Goal: Task Accomplishment & Management: Use online tool/utility

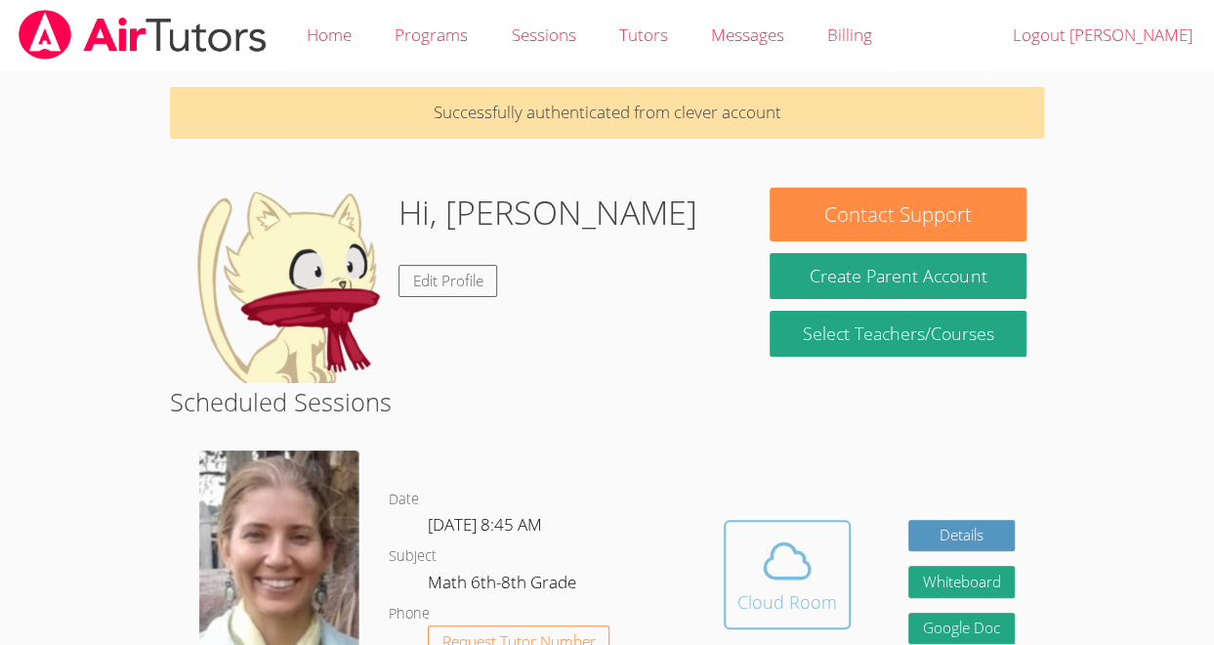
click at [760, 557] on icon at bounding box center [787, 560] width 55 height 55
click at [798, 568] on icon at bounding box center [787, 560] width 55 height 55
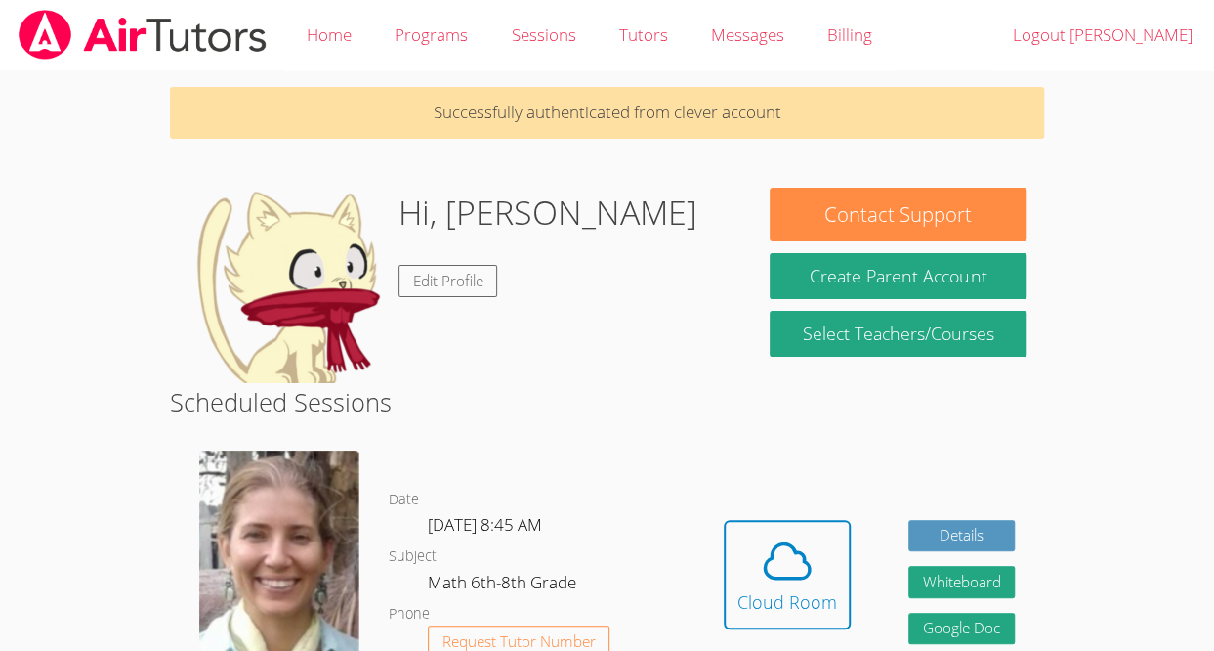
scroll to position [2, 0]
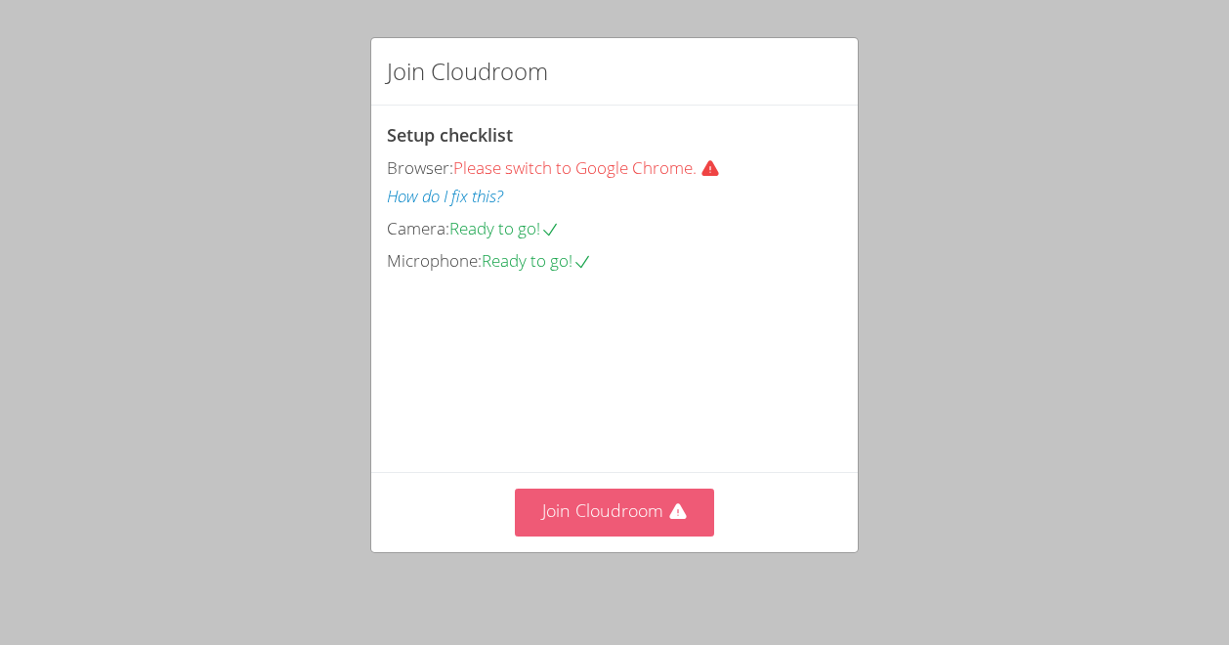
click at [633, 524] on button "Join Cloudroom" at bounding box center [615, 513] width 200 height 48
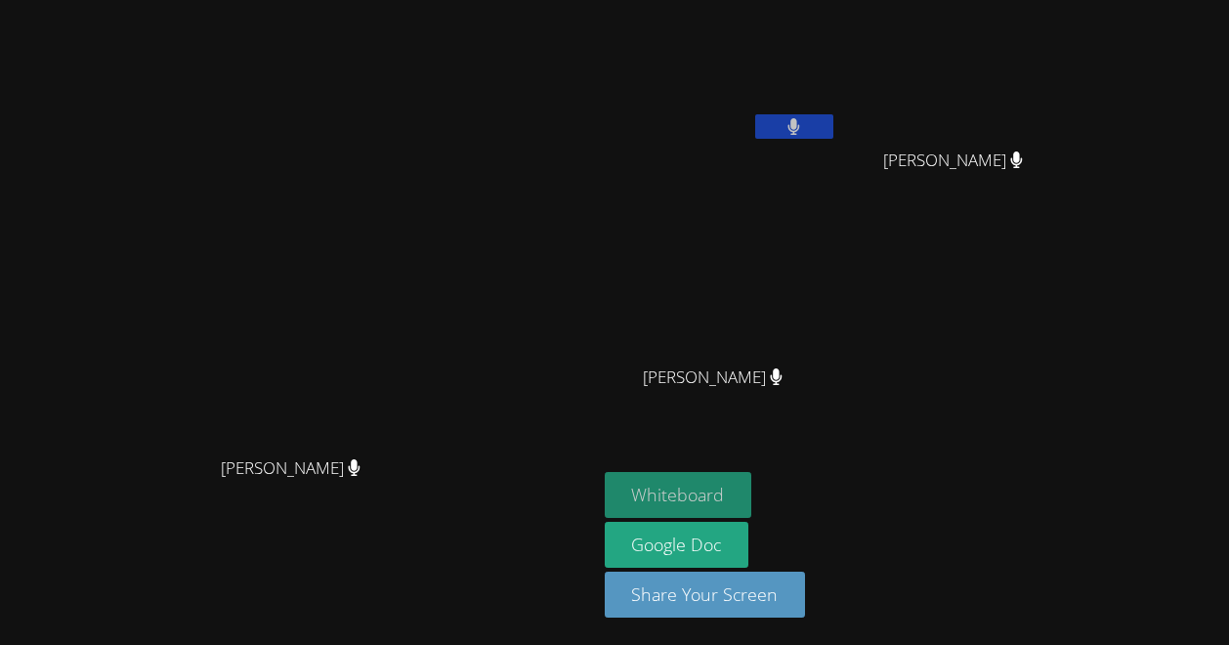
click at [752, 510] on button "Whiteboard" at bounding box center [679, 495] width 148 height 46
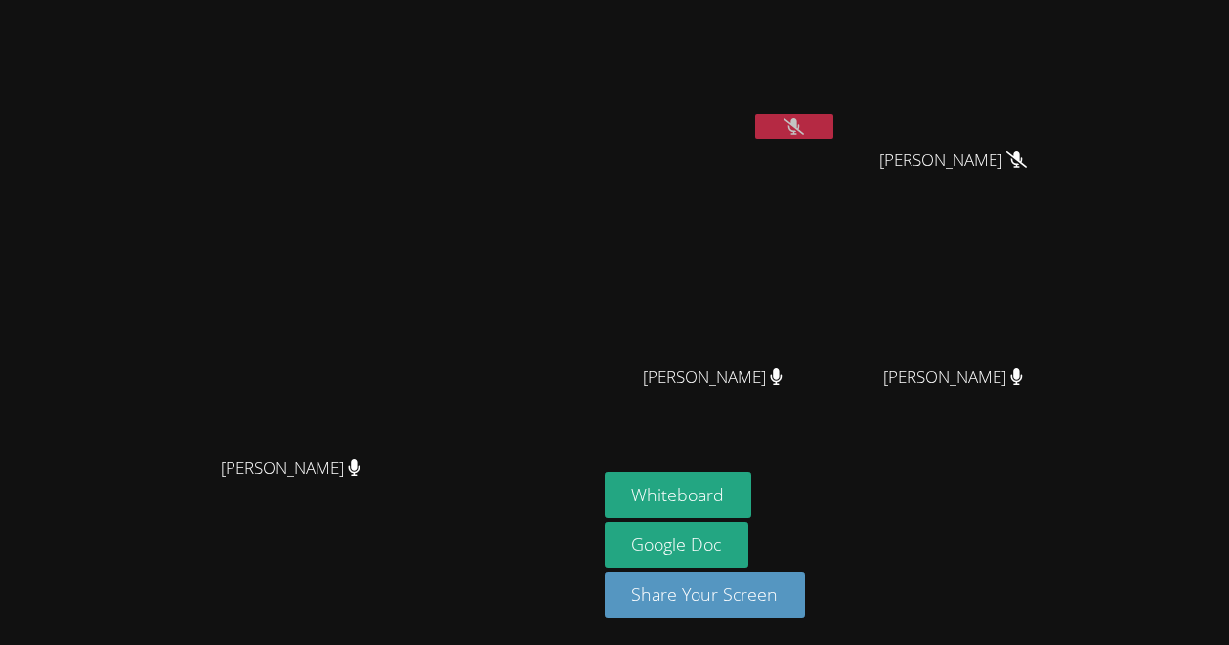
click at [833, 135] on button at bounding box center [794, 126] width 78 height 24
click at [800, 132] on icon at bounding box center [793, 126] width 13 height 17
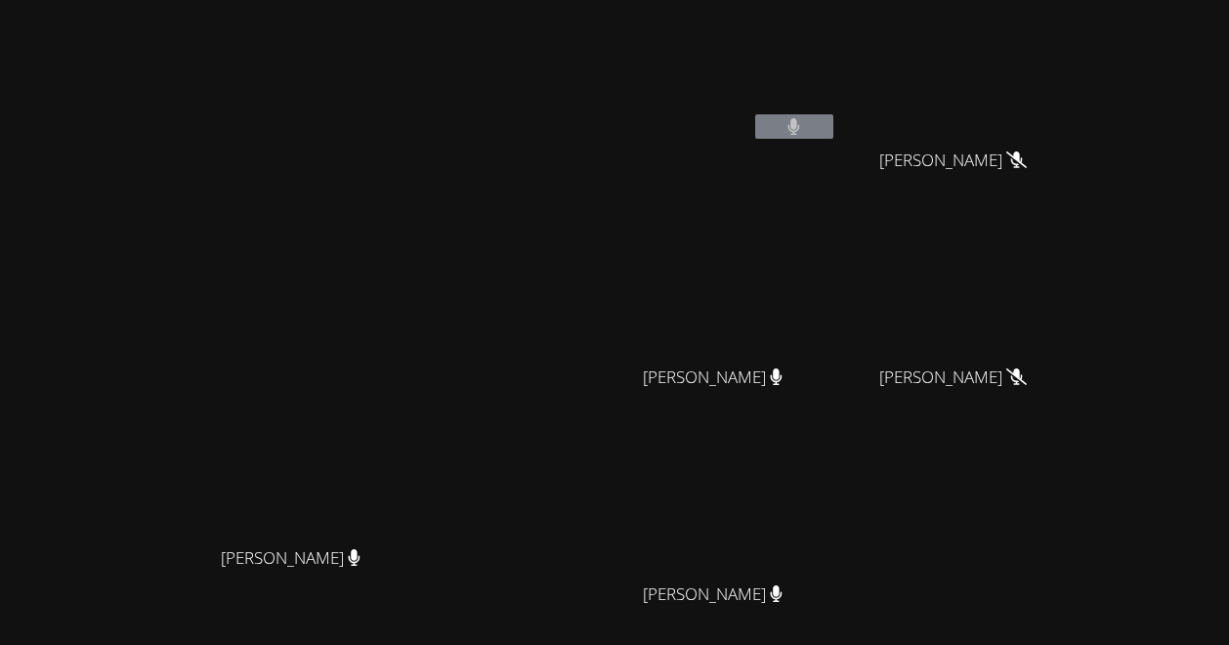
click at [833, 127] on button at bounding box center [794, 126] width 78 height 24
click at [833, 130] on button at bounding box center [794, 126] width 78 height 24
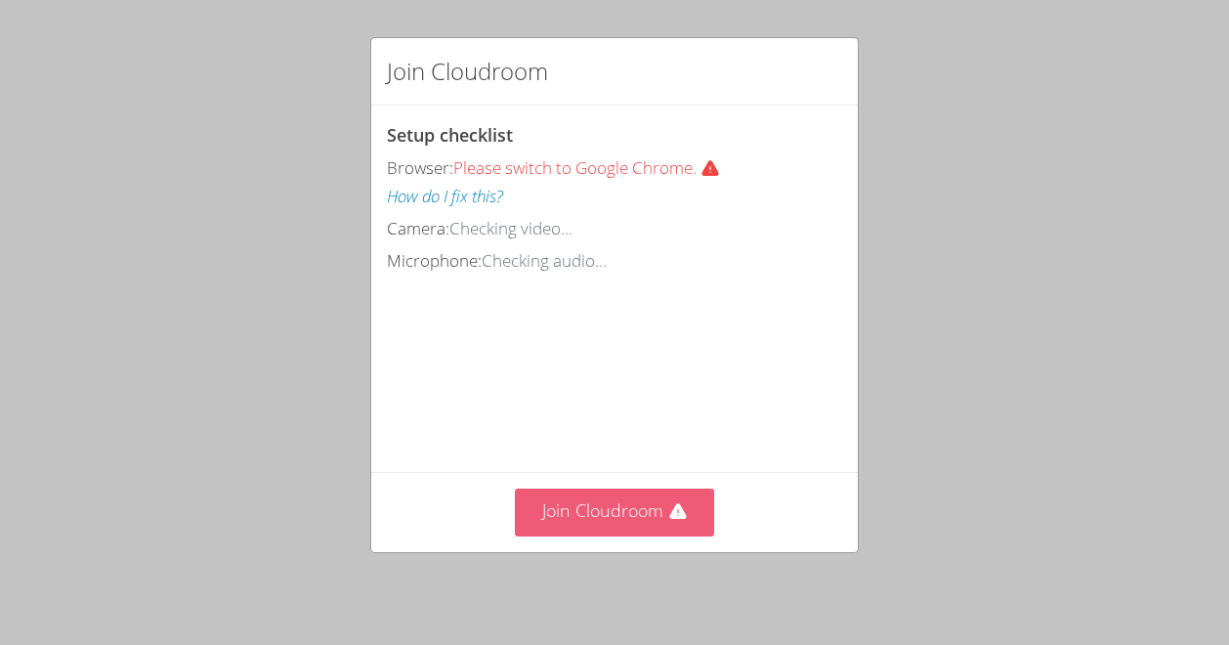
click at [659, 525] on button "Join Cloudroom" at bounding box center [615, 513] width 200 height 48
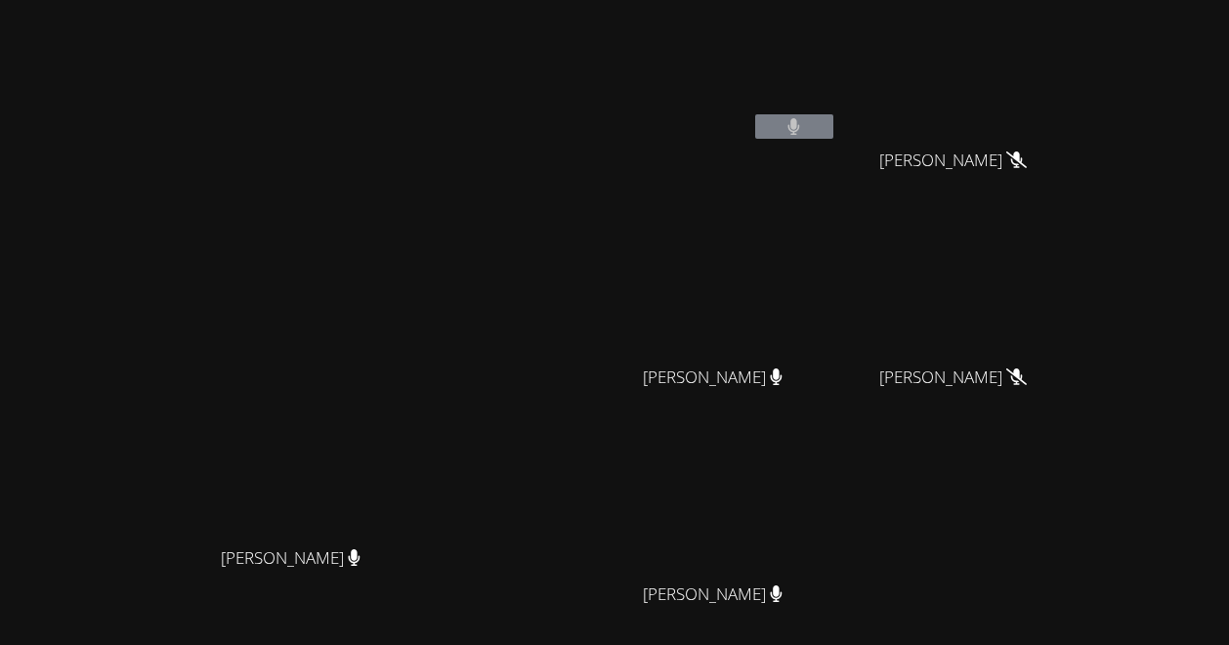
click at [837, 106] on video at bounding box center [721, 73] width 233 height 131
click at [833, 129] on button at bounding box center [794, 126] width 78 height 24
click at [545, 76] on div "Diana Andrade Diana Andrade" at bounding box center [298, 412] width 581 height 808
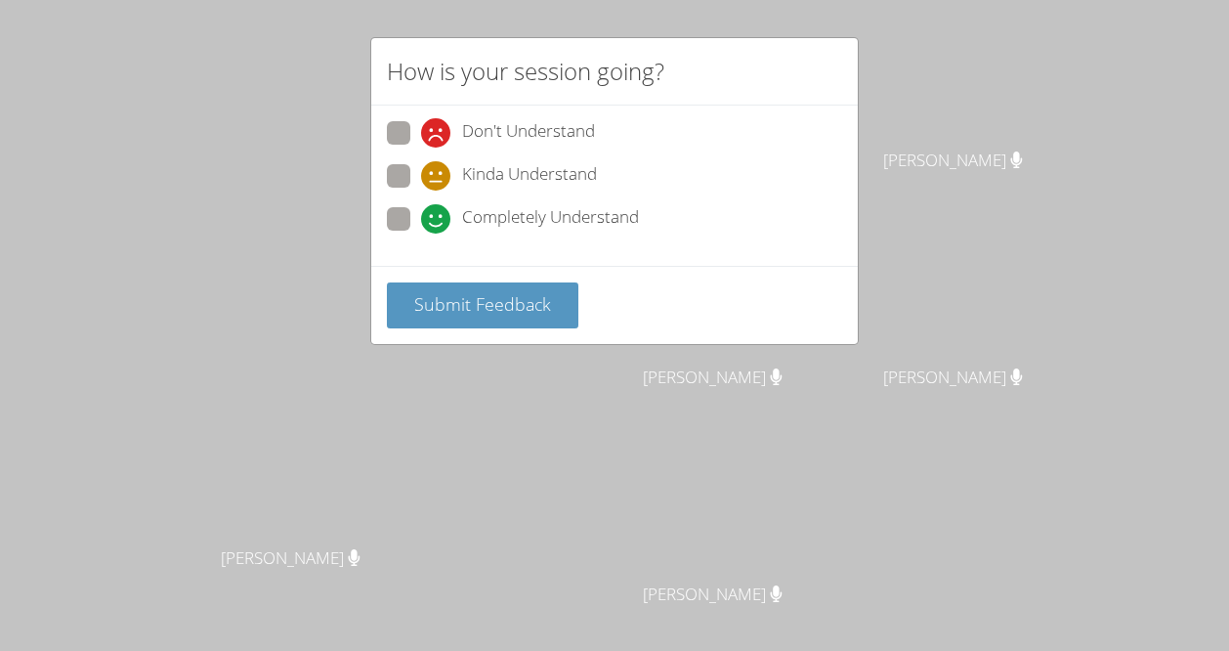
click at [421, 234] on span at bounding box center [421, 234] width 0 height 0
click at [421, 219] on input "Completely Understand" at bounding box center [429, 215] width 17 height 17
radio input "true"
click at [418, 294] on span "Submit Feedback" at bounding box center [482, 303] width 137 height 23
